Goal: Task Accomplishment & Management: Complete application form

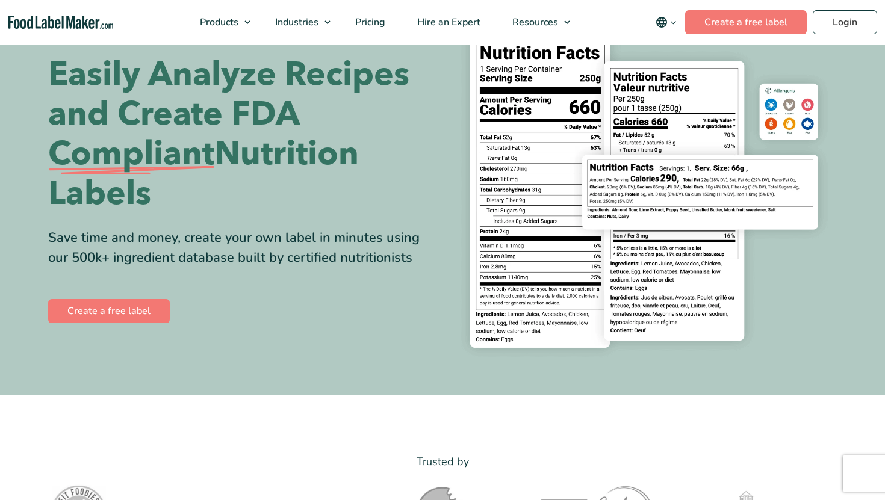
scroll to position [101, 0]
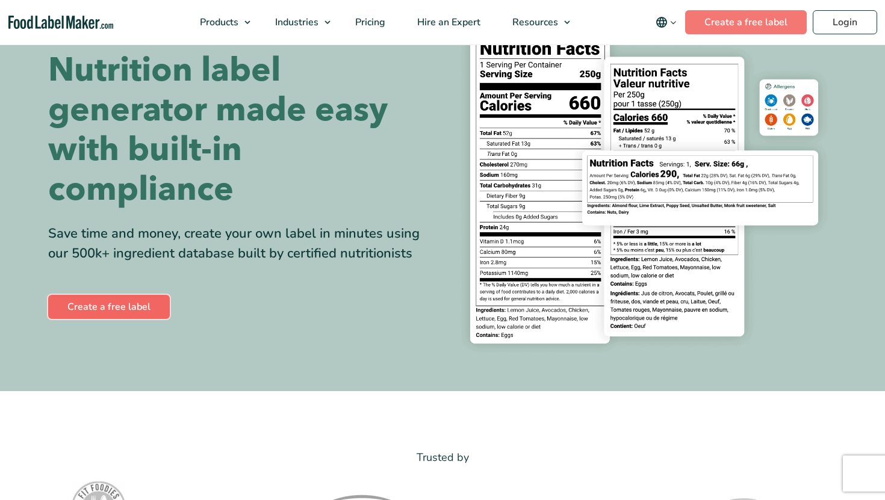
click at [116, 315] on link "Create a free label" at bounding box center [109, 307] width 122 height 24
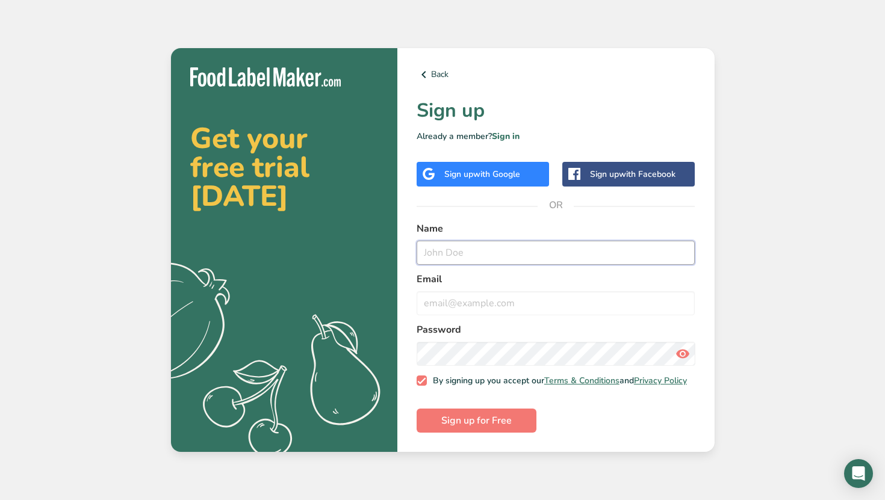
click at [471, 252] on input "text" at bounding box center [556, 253] width 279 height 24
type input "haaan"
click at [479, 300] on input "email" at bounding box center [556, 303] width 279 height 24
type input "qad000@pvgc.vic.edu.au"
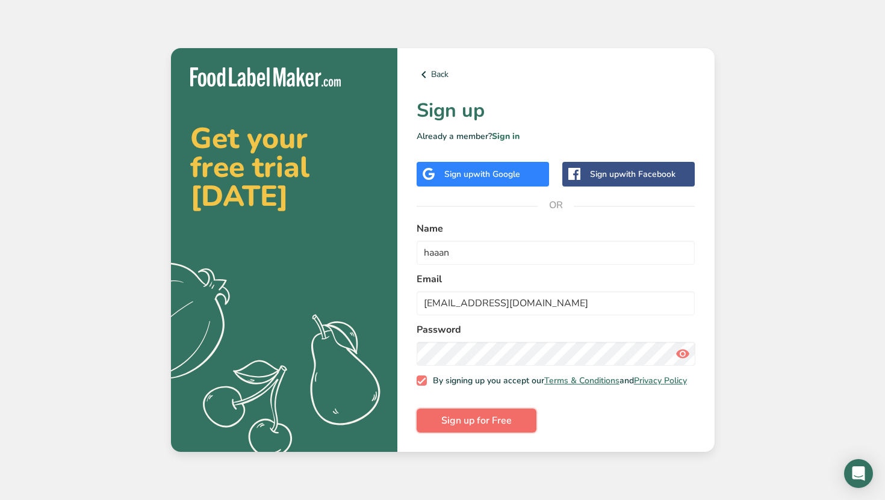
click at [481, 428] on span "Sign up for Free" at bounding box center [476, 421] width 70 height 14
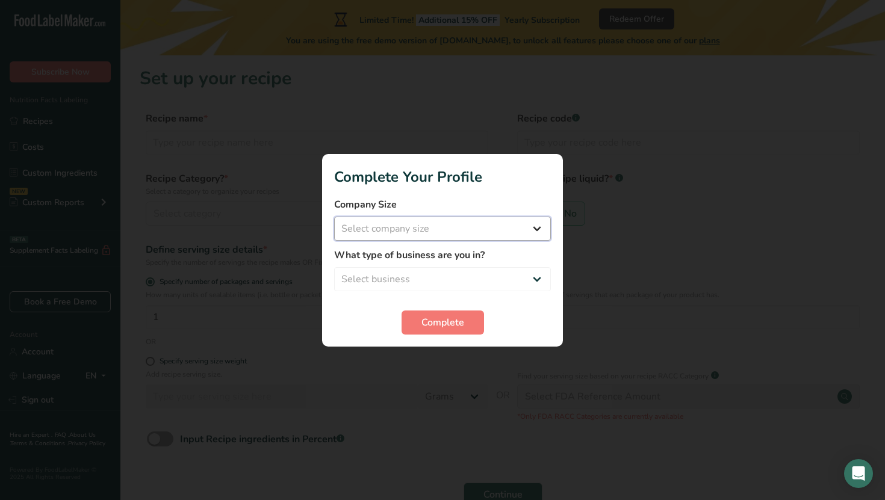
click at [447, 225] on select "Select company size Fewer than 10 Employees 10 to 50 Employees 51 to 500 Employ…" at bounding box center [442, 229] width 217 height 24
click at [445, 275] on select "Select business Packaged Food Manufacturer Restaurant & Cafe Bakery Meal Plans …" at bounding box center [442, 279] width 217 height 24
select select "4"
click at [334, 267] on select "Select business Packaged Food Manufacturer Restaurant & Cafe Bakery Meal Plans …" at bounding box center [442, 279] width 217 height 24
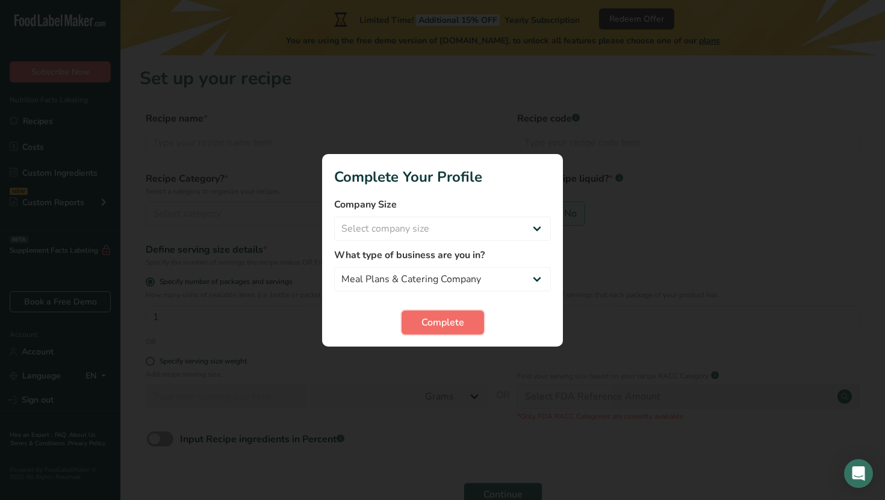
click at [422, 327] on span "Complete" at bounding box center [443, 323] width 43 height 14
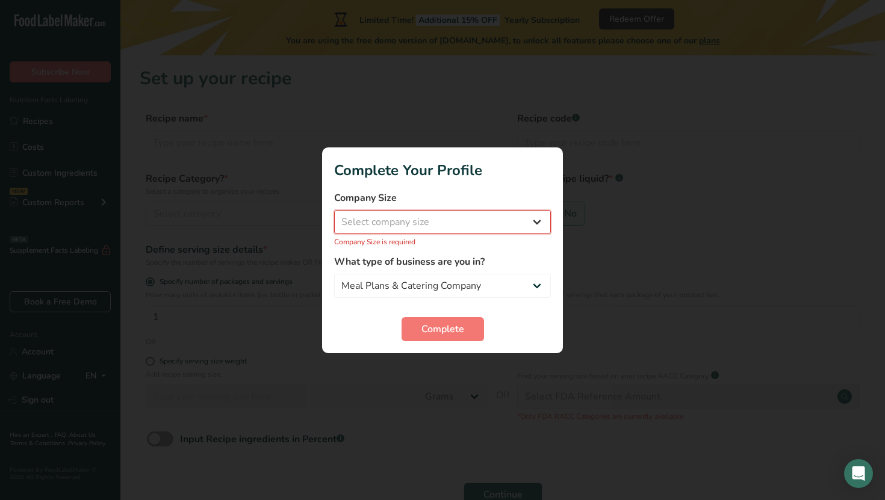
click at [392, 232] on select "Select company size Fewer than 10 Employees 10 to 50 Employees 51 to 500 Employ…" at bounding box center [442, 222] width 217 height 24
select select "2"
click at [334, 216] on select "Select company size Fewer than 10 Employees 10 to 50 Employees 51 to 500 Employ…" at bounding box center [442, 222] width 217 height 24
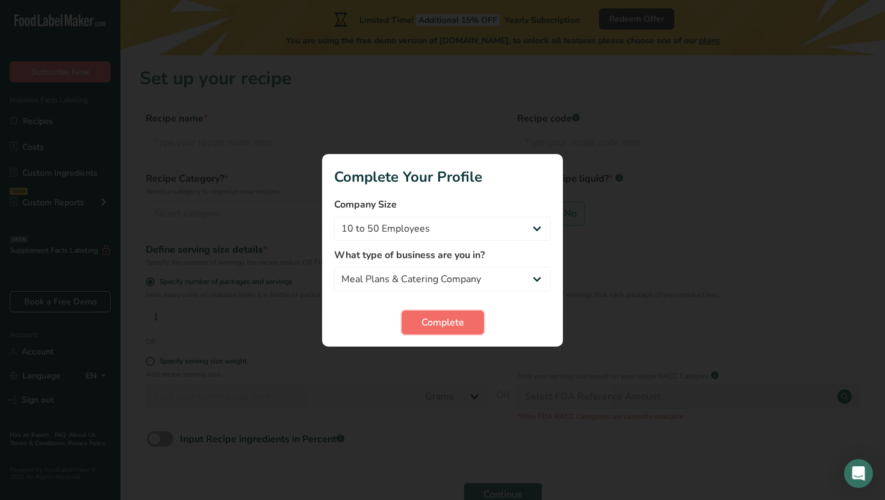
click at [432, 323] on span "Complete" at bounding box center [443, 323] width 43 height 14
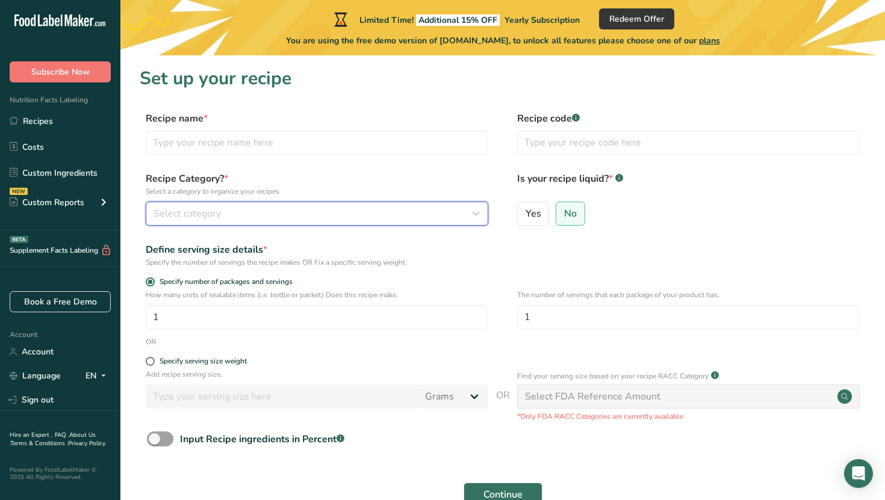
click at [250, 219] on div "Select category" at bounding box center [314, 214] width 320 height 14
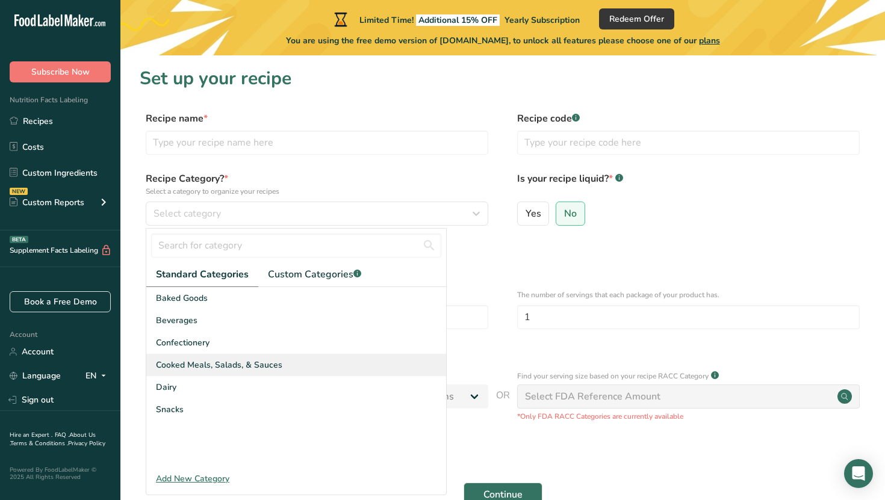
click at [206, 370] on span "Cooked Meals, Salads, & Sauces" at bounding box center [219, 365] width 126 height 13
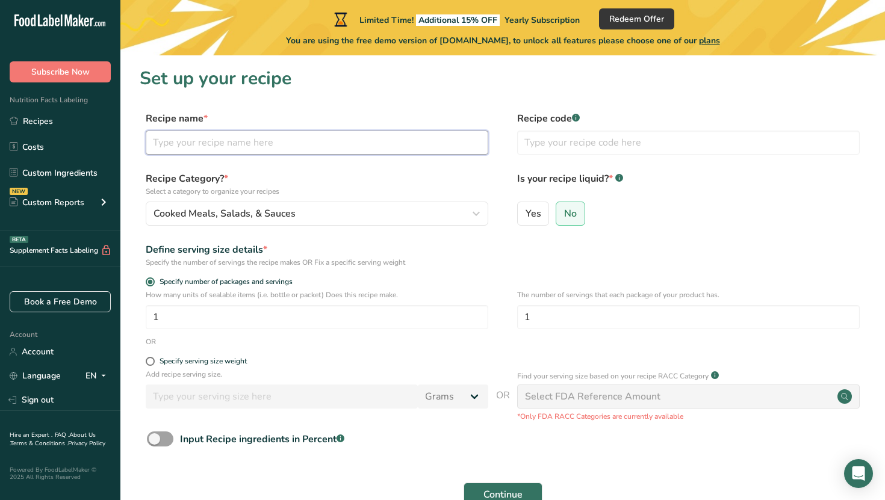
click at [319, 149] on input "text" at bounding box center [317, 143] width 343 height 24
type input "cajun chicken"
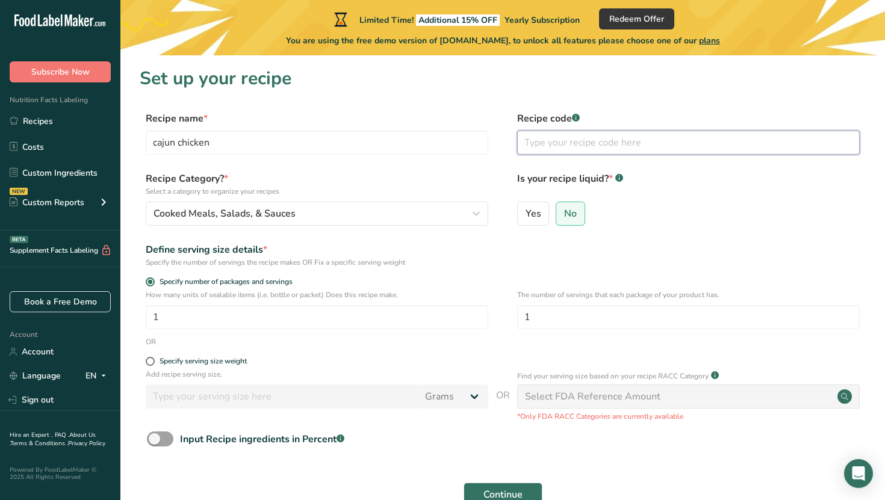
click at [576, 147] on input "text" at bounding box center [688, 143] width 343 height 24
type input "3"
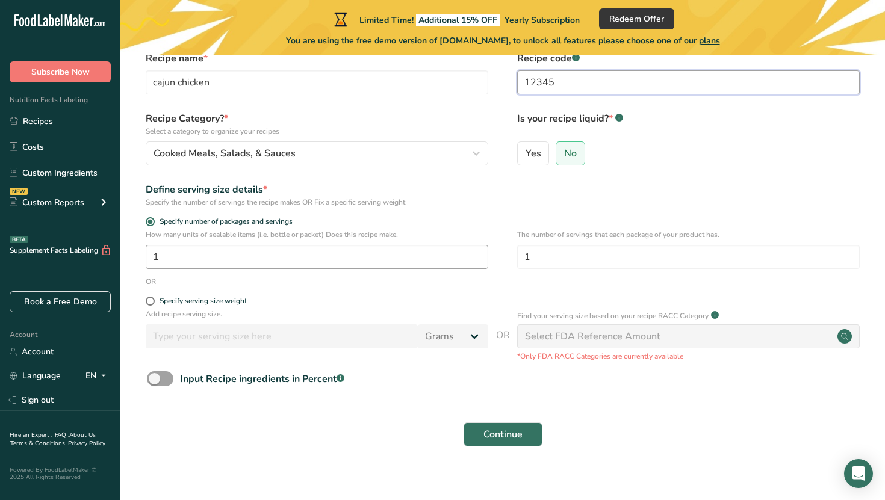
scroll to position [72, 0]
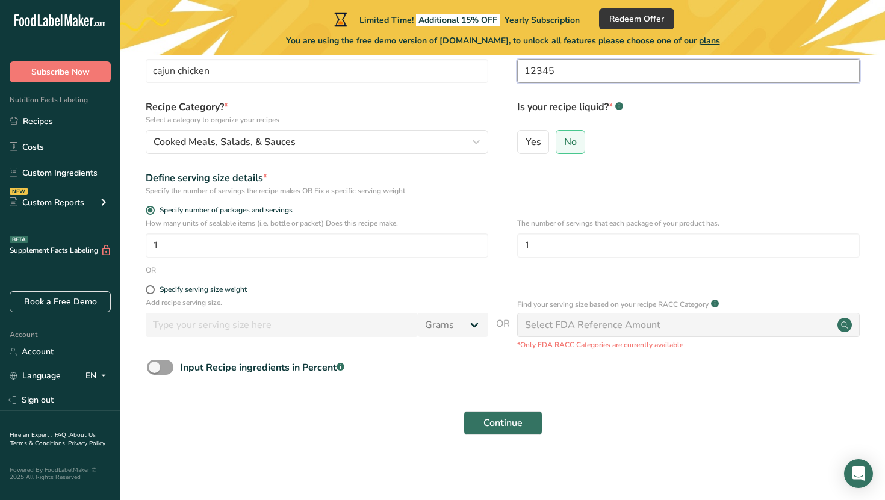
type input "12345"
click at [148, 293] on span at bounding box center [150, 289] width 9 height 9
click at [148, 293] on input "Specify serving size weight" at bounding box center [150, 290] width 8 height 8
radio input "true"
radio input "false"
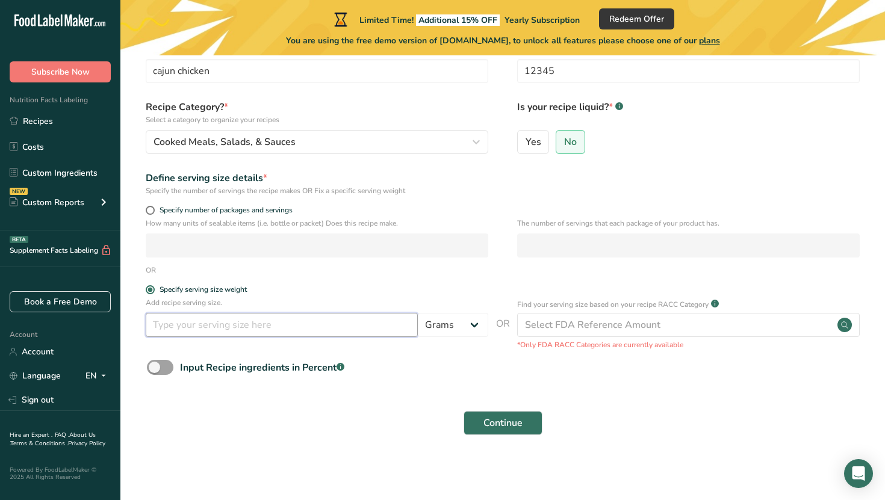
click at [252, 325] on input "number" at bounding box center [282, 325] width 272 height 24
click at [147, 289] on span at bounding box center [150, 289] width 9 height 9
click at [147, 289] on input "Specify serving size weight" at bounding box center [150, 290] width 8 height 8
click at [148, 212] on span at bounding box center [150, 210] width 9 height 9
click at [148, 212] on input "Specify number of packages and servings" at bounding box center [150, 211] width 8 height 8
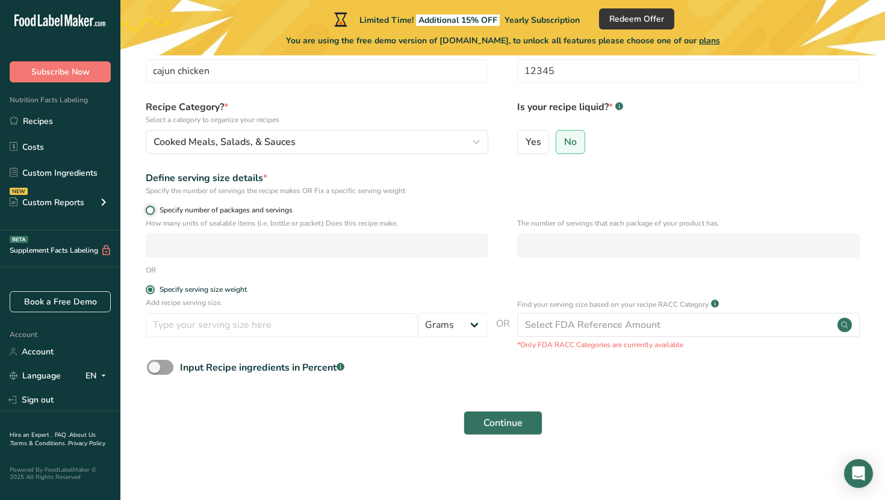
radio input "true"
radio input "false"
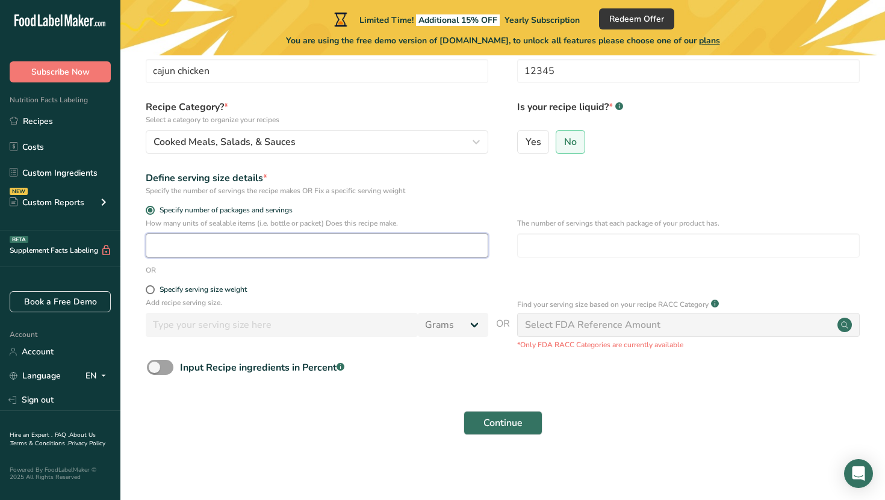
click at [181, 248] on input "number" at bounding box center [317, 246] width 343 height 24
type input "1"
type input "4"
click at [168, 365] on span at bounding box center [160, 367] width 26 height 15
click at [155, 365] on input "Input Recipe ingredients in Percent .a-a{fill:#347362;}.b-a{fill:#fff;}" at bounding box center [151, 368] width 8 height 8
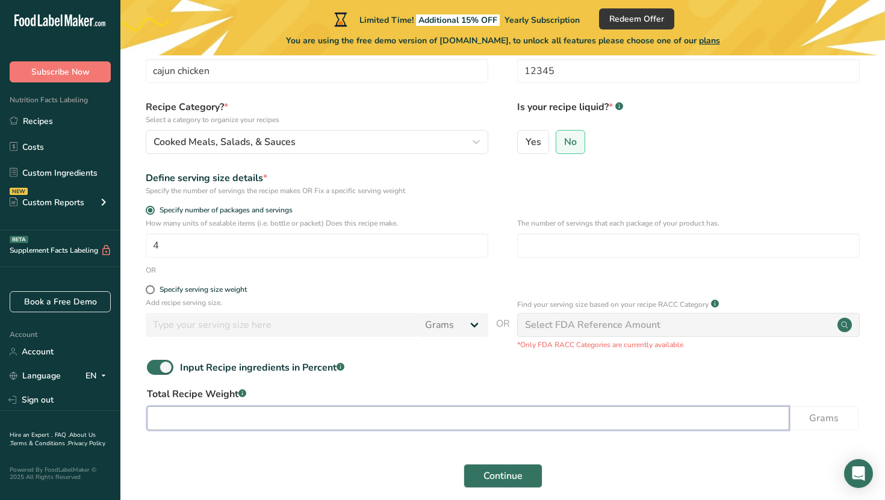
click at [210, 416] on input "number" at bounding box center [468, 418] width 643 height 24
click at [161, 369] on span at bounding box center [160, 367] width 26 height 15
click at [155, 369] on input "Input Recipe ingredients in Percent .a-a{fill:#347362;}.b-a{fill:#fff;}" at bounding box center [151, 368] width 8 height 8
checkbox input "false"
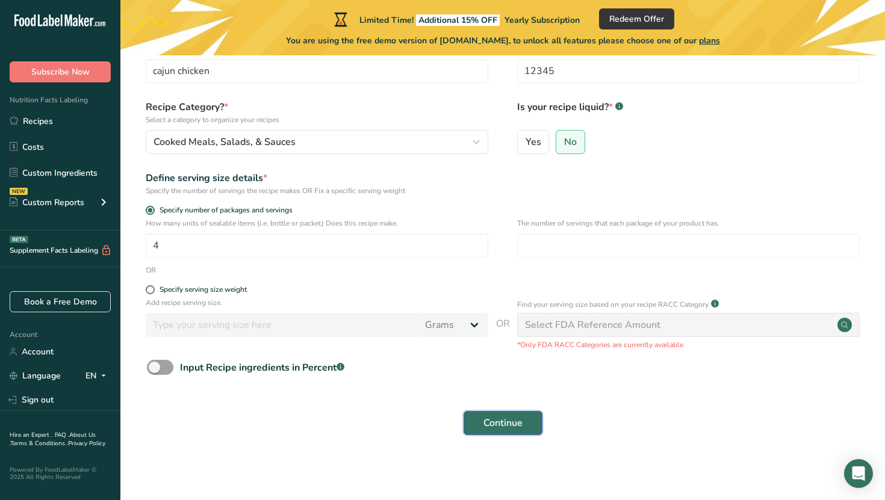
click at [507, 433] on button "Continue" at bounding box center [503, 423] width 79 height 24
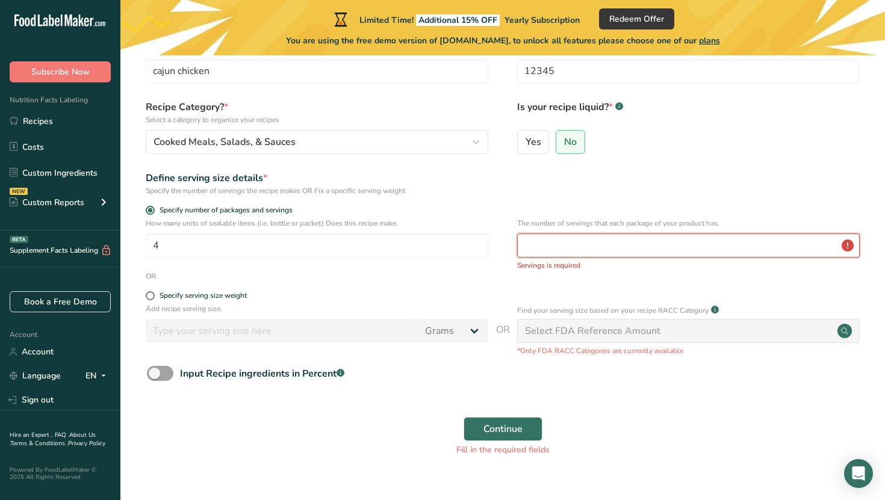
click at [582, 247] on input "number" at bounding box center [688, 246] width 343 height 24
click at [321, 245] on input "4" at bounding box center [317, 246] width 343 height 24
type input "1"
type input "4"
click at [547, 245] on input "number" at bounding box center [688, 246] width 343 height 24
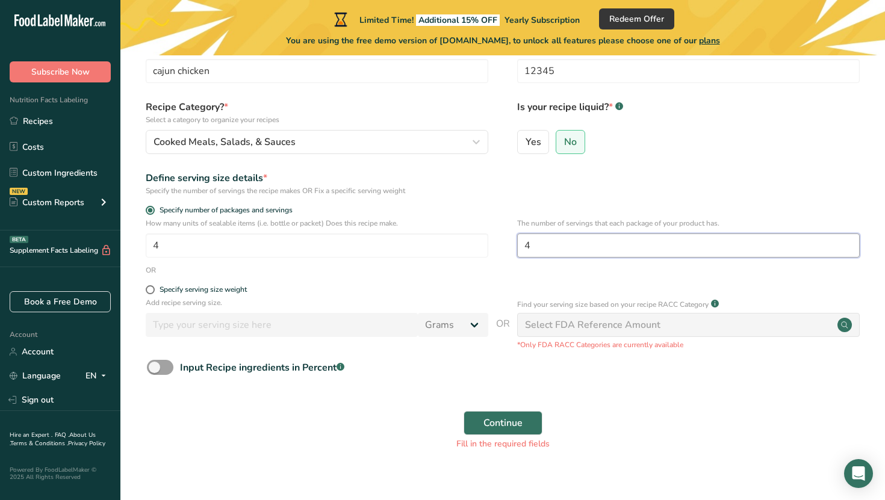
type input "4"
click at [578, 328] on div "Select FDA Reference Amount" at bounding box center [592, 325] width 135 height 14
click at [594, 324] on div "Select FDA Reference Amount" at bounding box center [592, 325] width 135 height 14
click at [599, 322] on div "Select FDA Reference Amount" at bounding box center [592, 325] width 135 height 14
click at [500, 424] on span "Continue" at bounding box center [503, 423] width 39 height 14
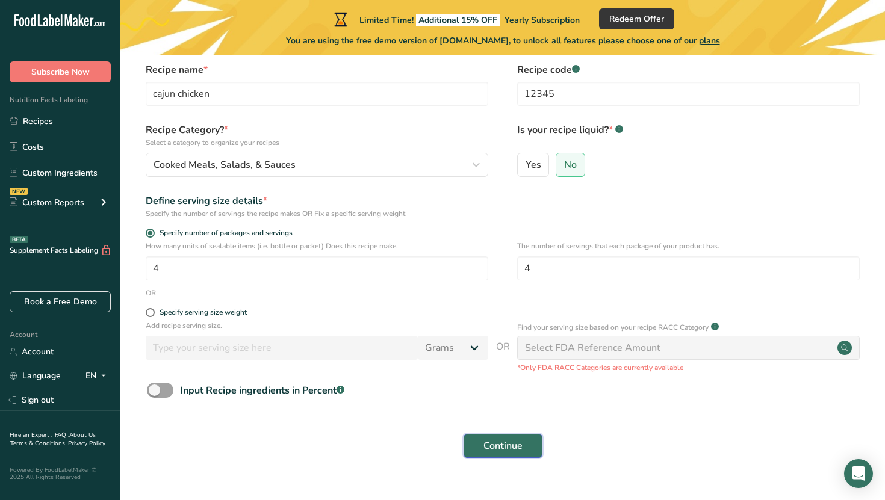
scroll to position [0, 0]
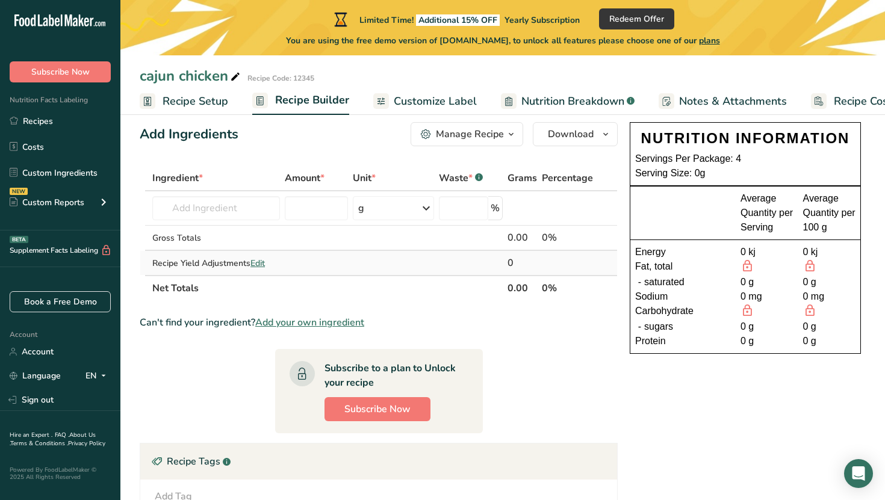
scroll to position [21, 0]
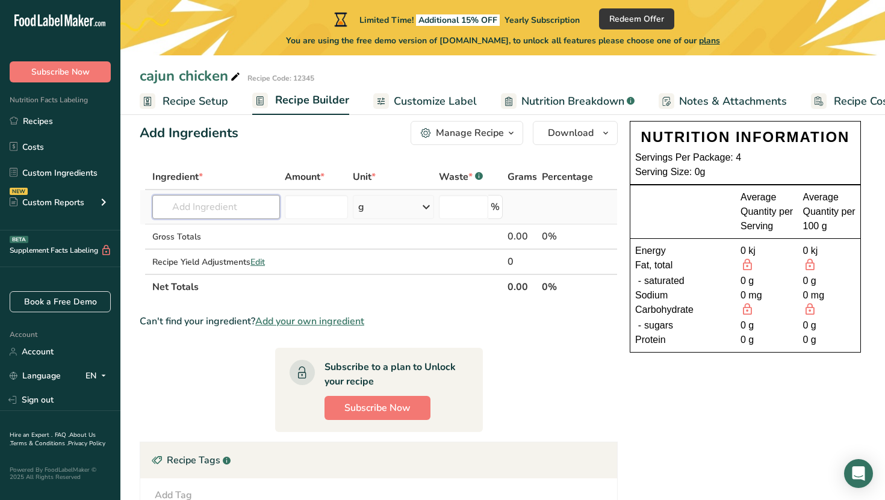
click at [232, 207] on input "text" at bounding box center [216, 207] width 128 height 24
paste input "Ingredients • 2-3 boneless skinless chicken breasts • 2 tsp garlic and herb sea…"
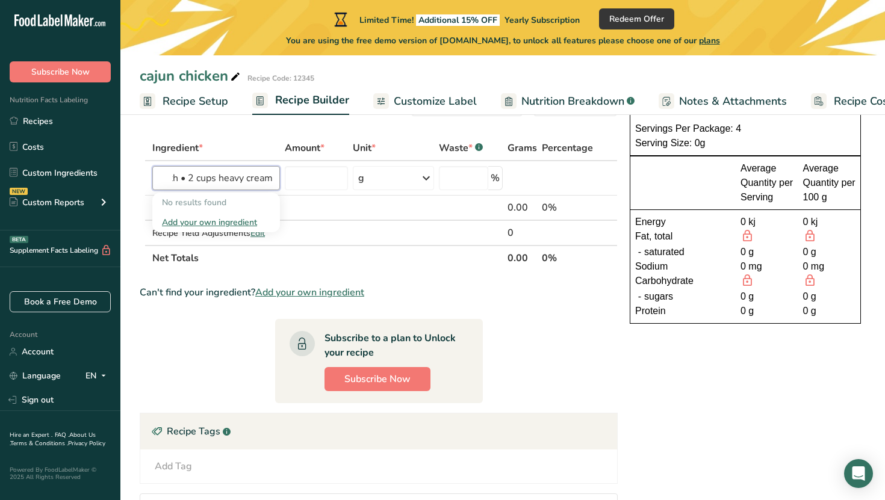
scroll to position [51, 0]
type input "Ingredients • 2-3 boneless skinless chicken breasts • 2 tsp garlic and herb sea…"
click at [248, 255] on th "Net Totals" at bounding box center [327, 256] width 355 height 25
click at [237, 176] on input "text" at bounding box center [216, 178] width 128 height 24
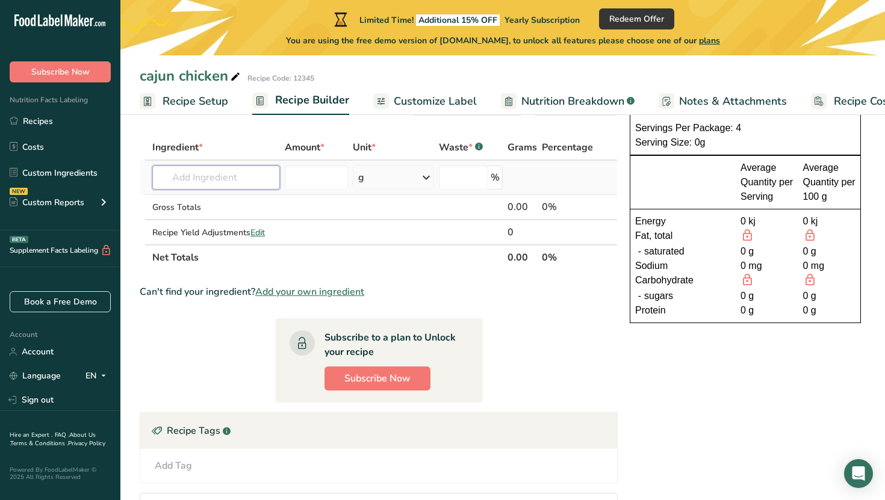
paste input "Ingredients • 2-3 boneless skinless chicken breasts • 2 tsp garlic and herb sea…"
type input "Ingredients • 2-3 boneless skinless chicken breasts • 2 tsp garlic and herb sea…"
click at [213, 222] on div "Add your own ingredient" at bounding box center [216, 222] width 108 height 13
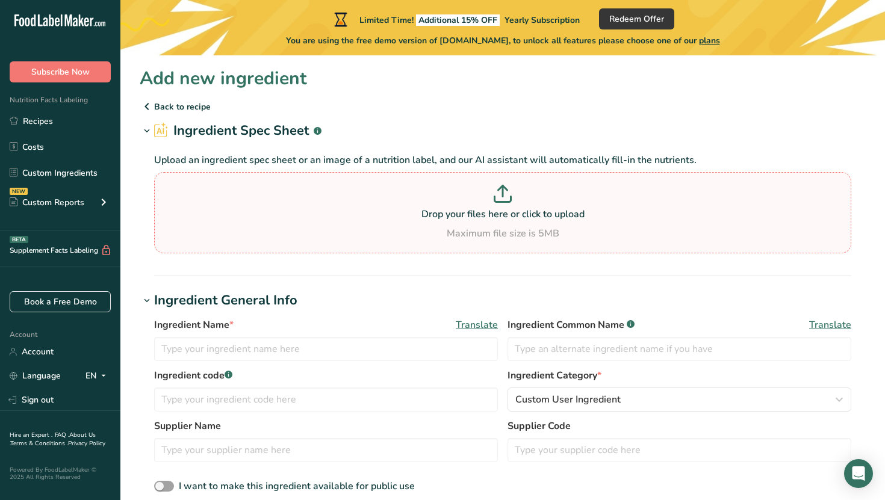
click at [512, 201] on p at bounding box center [502, 196] width 691 height 22
click at [512, 201] on input "Drop your files here or click to upload Maximum file size is 5MB" at bounding box center [502, 212] width 697 height 81
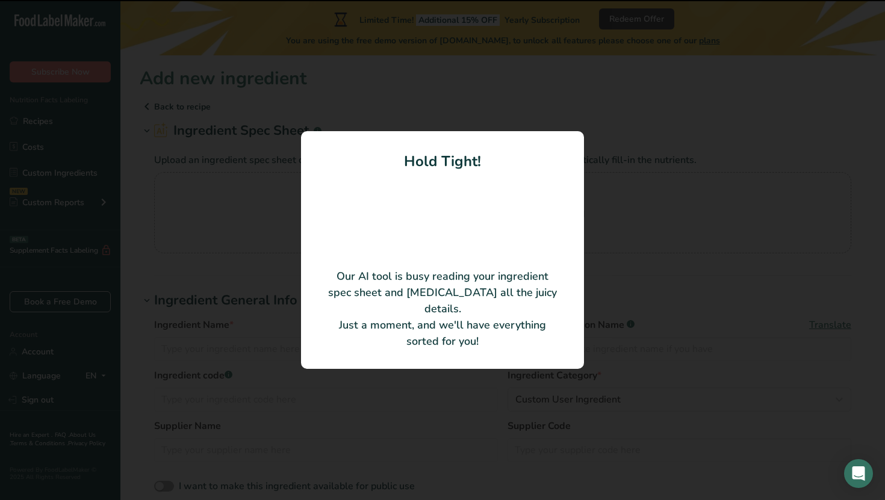
type input "boneless skinless chicken breasts"
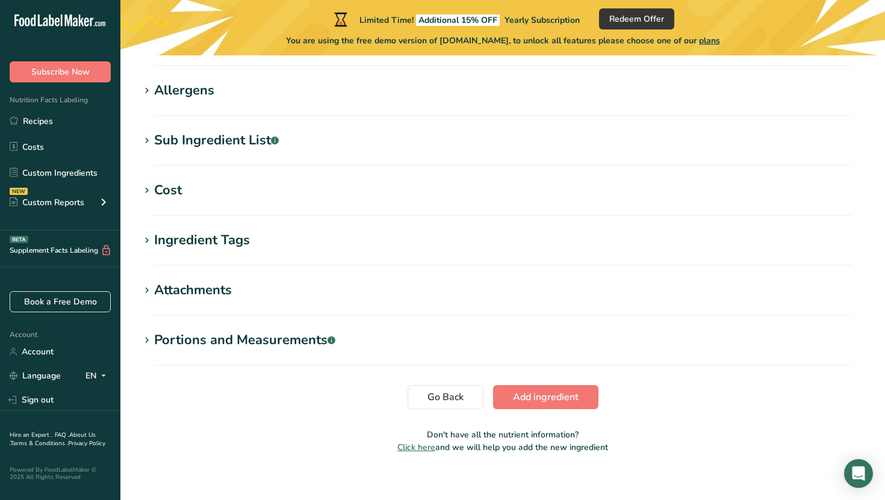
scroll to position [444, 0]
click at [531, 405] on button "Add ingredient" at bounding box center [545, 397] width 105 height 24
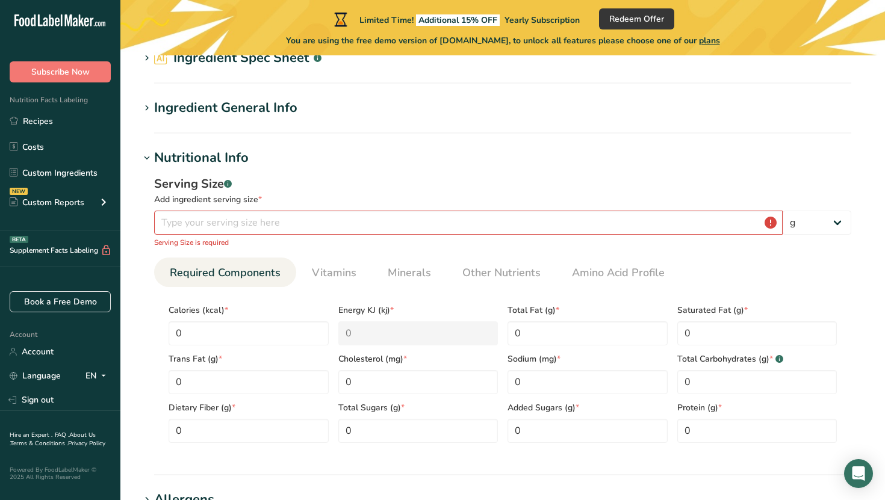
scroll to position [0, 0]
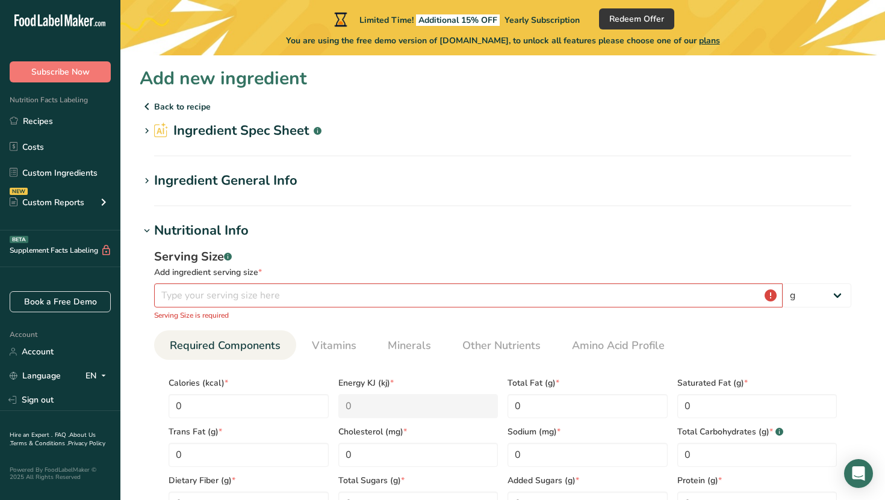
click at [286, 136] on h2 "Ingredient Spec Sheet .a-a{fill:#347362;}.b-a{fill:#fff;}" at bounding box center [237, 131] width 167 height 20
